Goal: Task Accomplishment & Management: Use online tool/utility

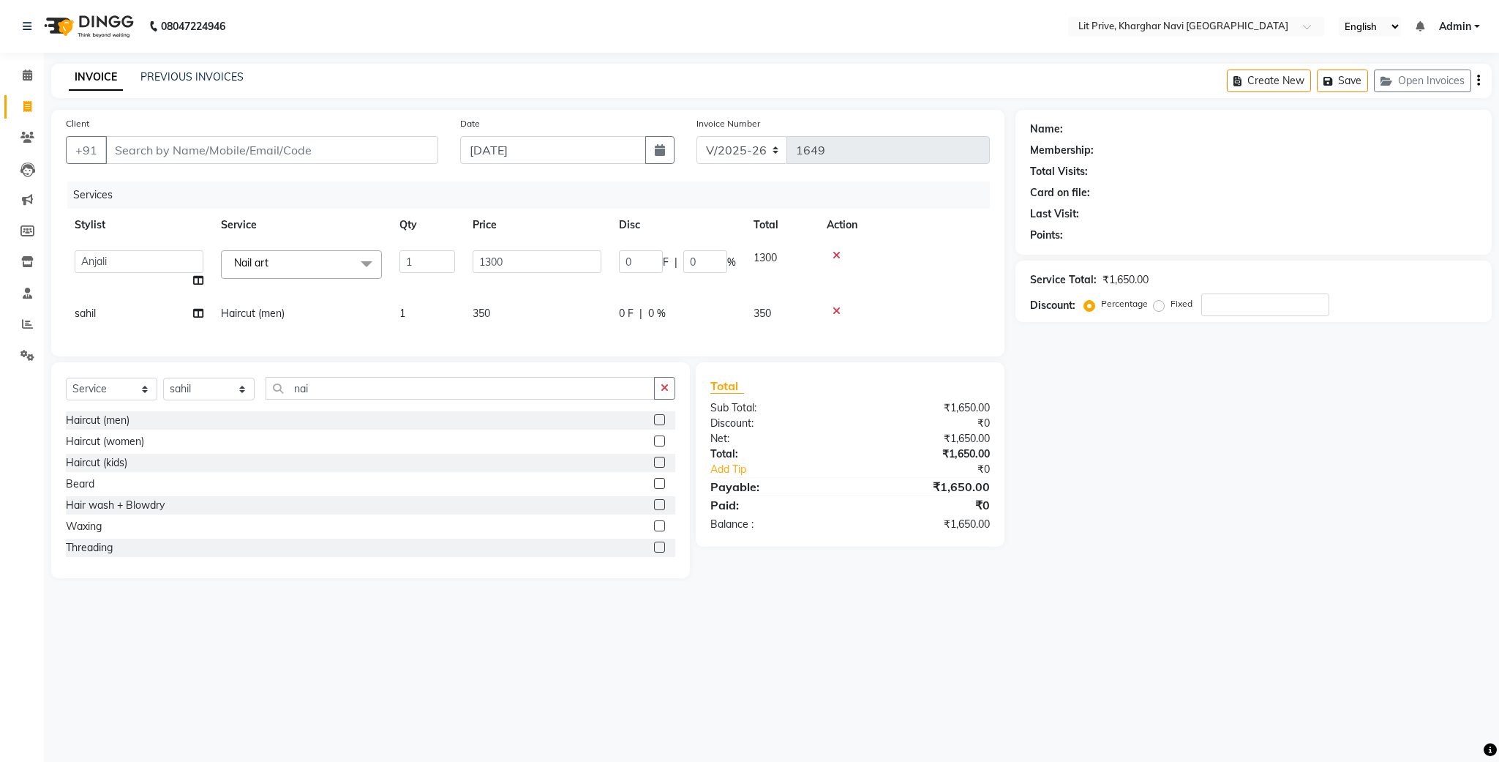
select select "5625"
select select "65618"
select select "service"
click at [227, 400] on select "Select Stylist [PERSON_NAME] [PERSON_NAME] [PERSON_NAME] [PERSON_NAME] [PERSON_…" at bounding box center [208, 389] width 91 height 23
select select "38391"
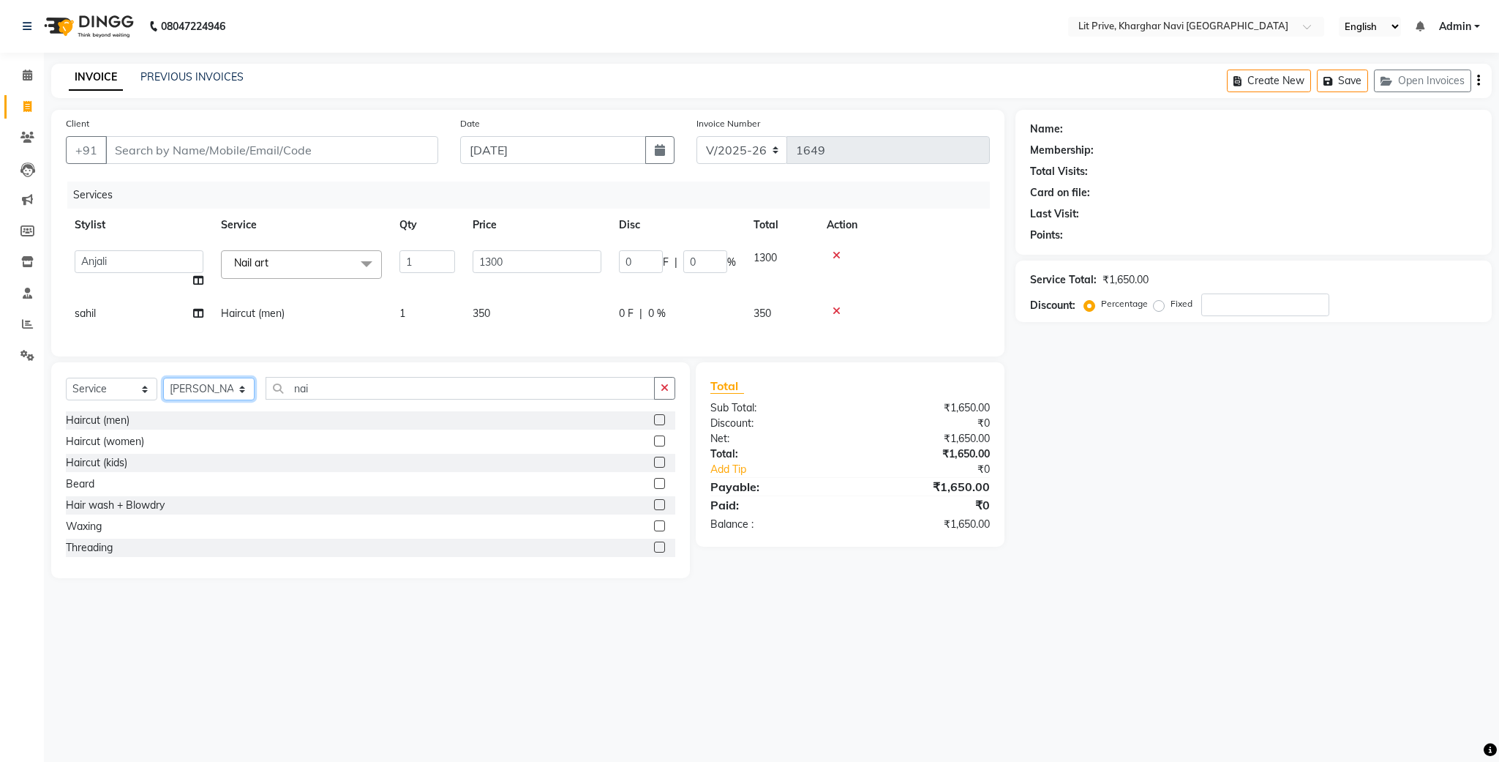
click at [163, 394] on select "Select Stylist [PERSON_NAME] [PERSON_NAME] [PERSON_NAME] [PERSON_NAME] [PERSON_…" at bounding box center [208, 389] width 91 height 23
click at [654, 489] on label at bounding box center [659, 483] width 11 height 11
click at [654, 489] on input "checkbox" at bounding box center [659, 484] width 10 height 10
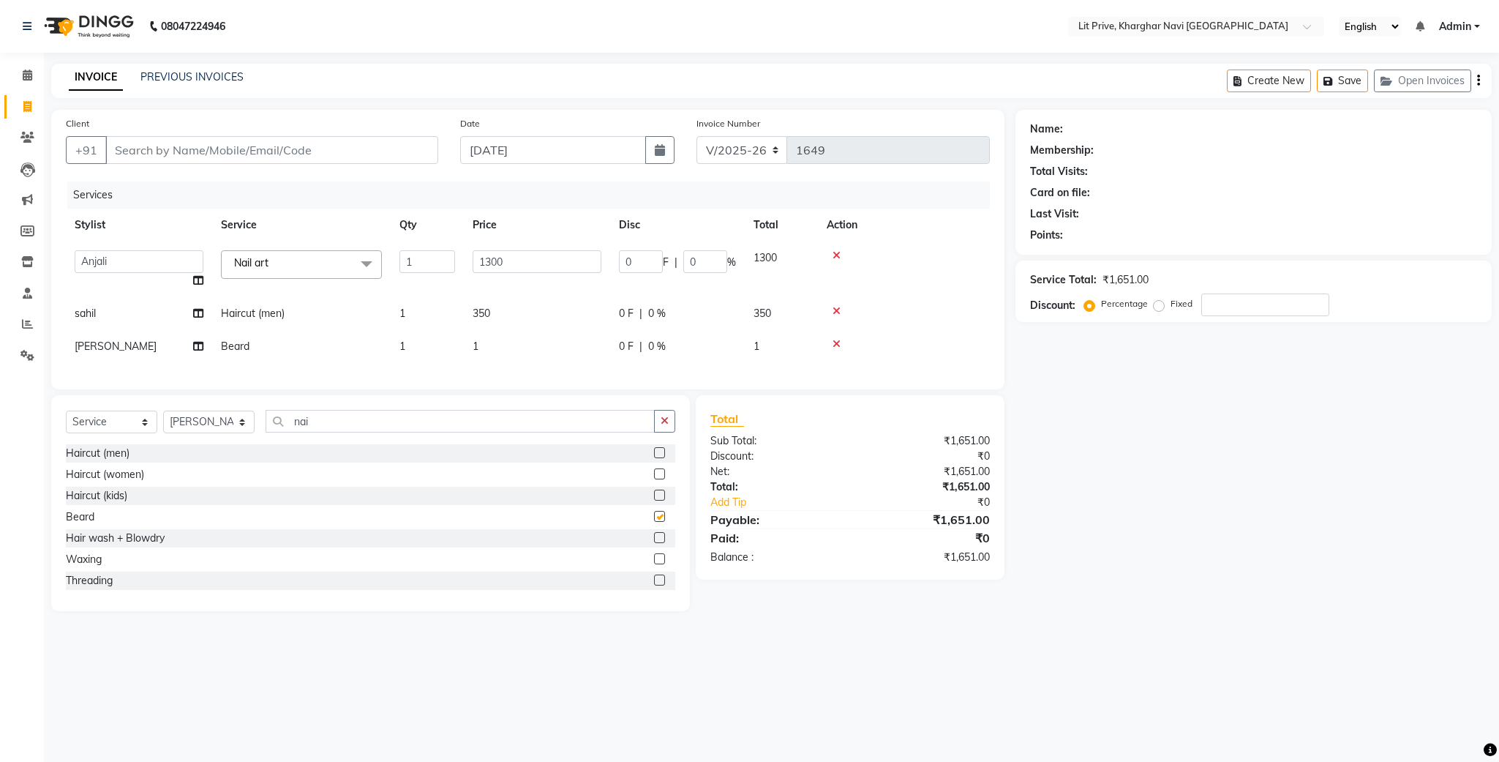
checkbox input "false"
click at [576, 345] on td "1" at bounding box center [537, 346] width 146 height 33
select select "38391"
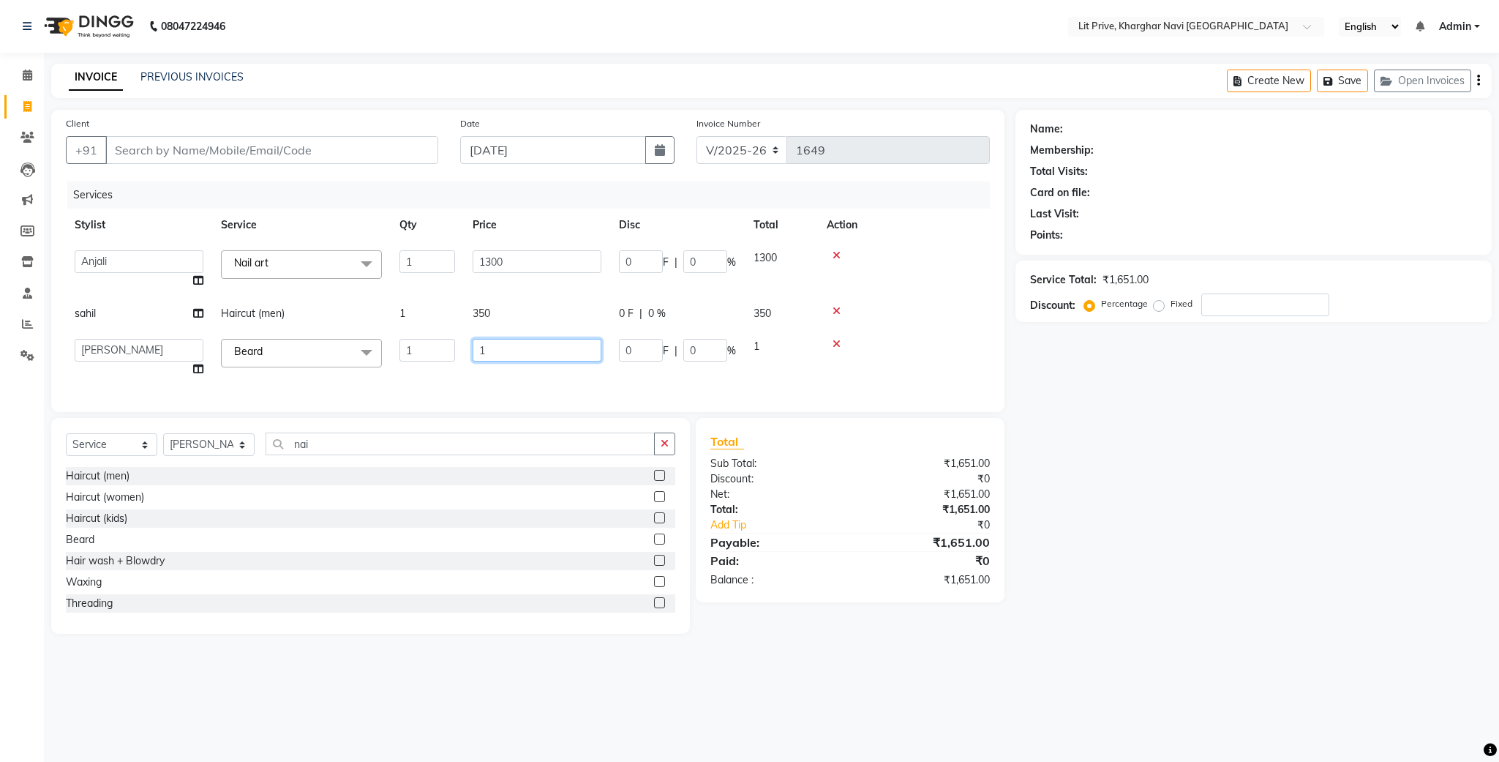
click at [576, 345] on input "1" at bounding box center [537, 350] width 129 height 23
type input "100"
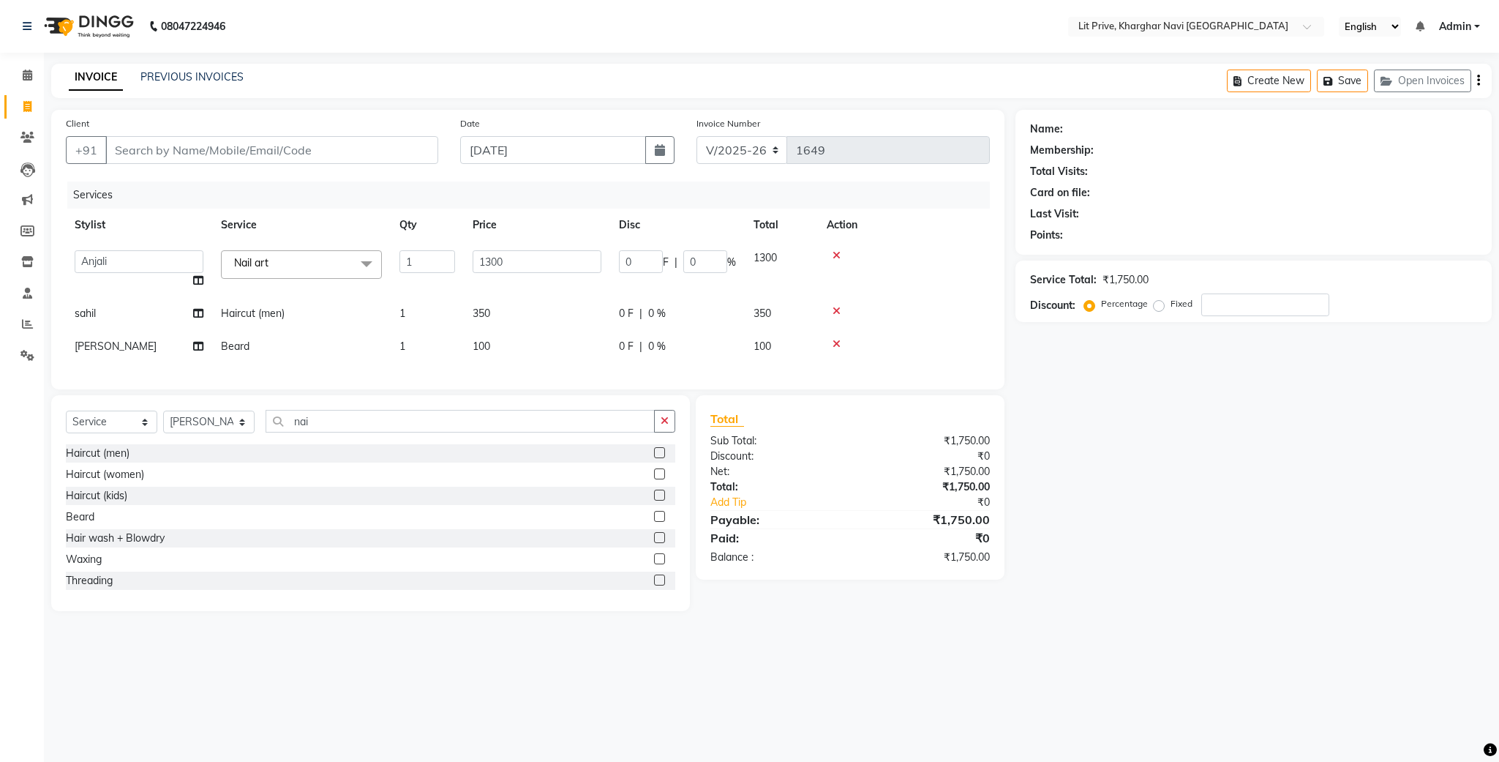
click at [1238, 429] on div "Name: Membership: Total Visits: Card on file: Last Visit: Points: Service Total…" at bounding box center [1259, 360] width 487 height 501
